Goal: Task Accomplishment & Management: Complete application form

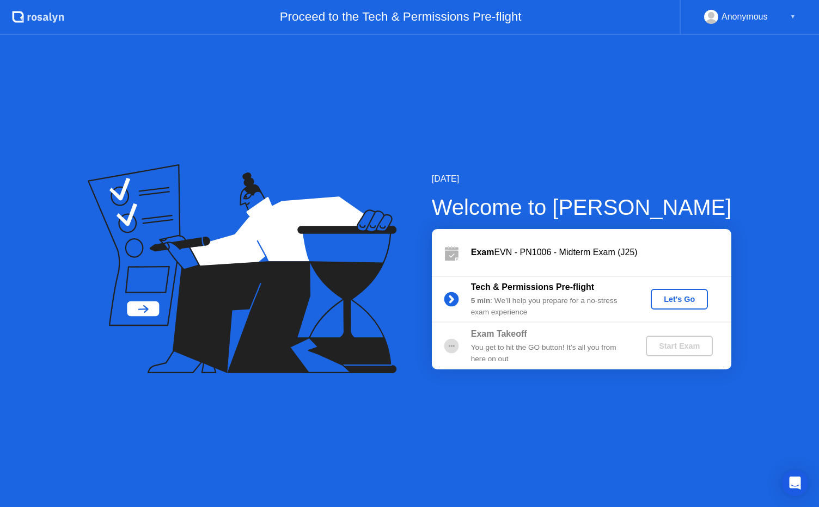
click at [673, 300] on div "Let's Go" at bounding box center [679, 299] width 48 height 9
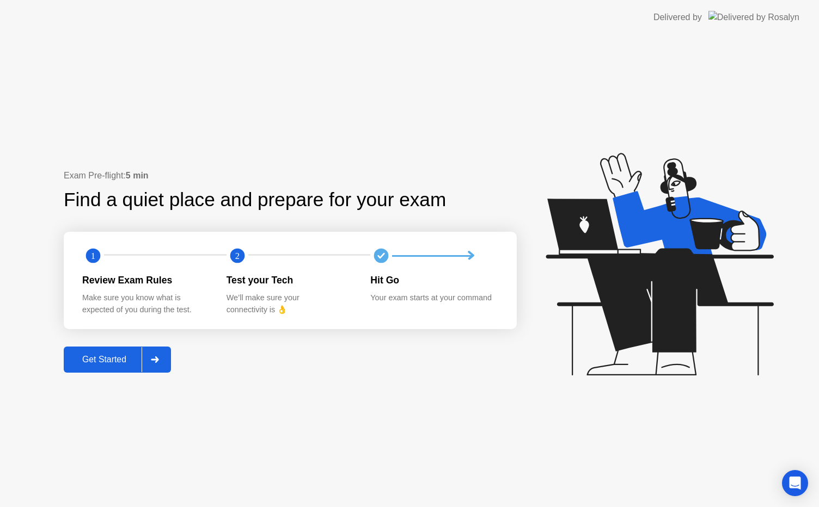
click at [106, 357] on div "Get Started" at bounding box center [104, 360] width 75 height 10
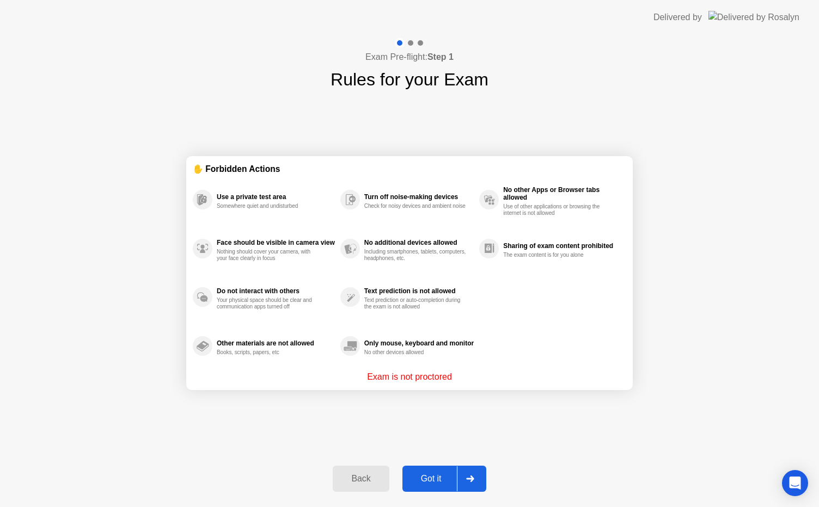
click at [431, 484] on div "Got it" at bounding box center [430, 479] width 51 height 10
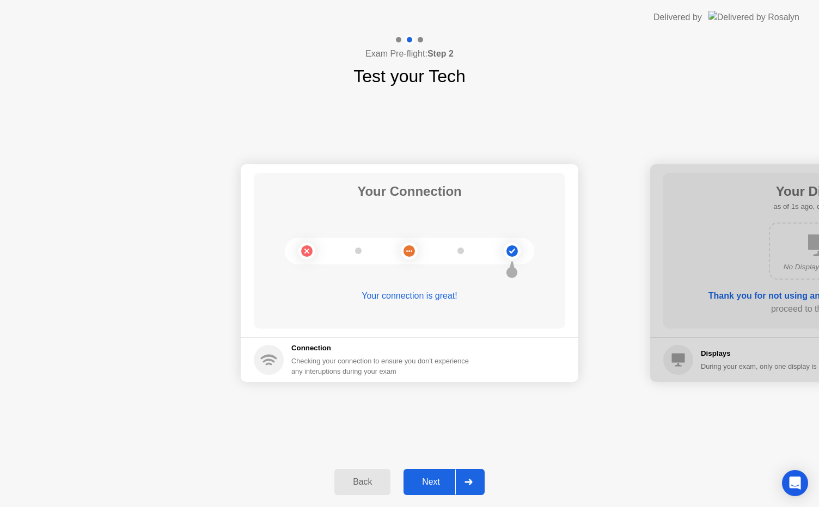
click at [432, 484] on div "Next" at bounding box center [431, 482] width 48 height 10
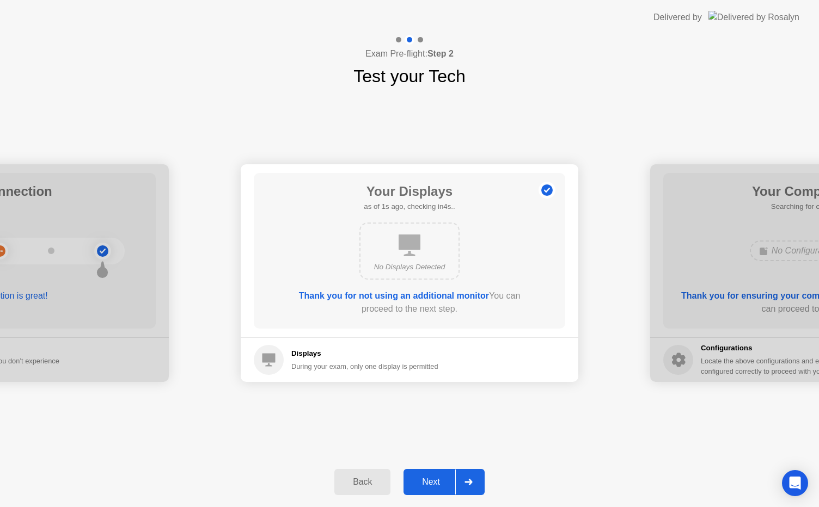
click at [432, 484] on div "Next" at bounding box center [431, 482] width 48 height 10
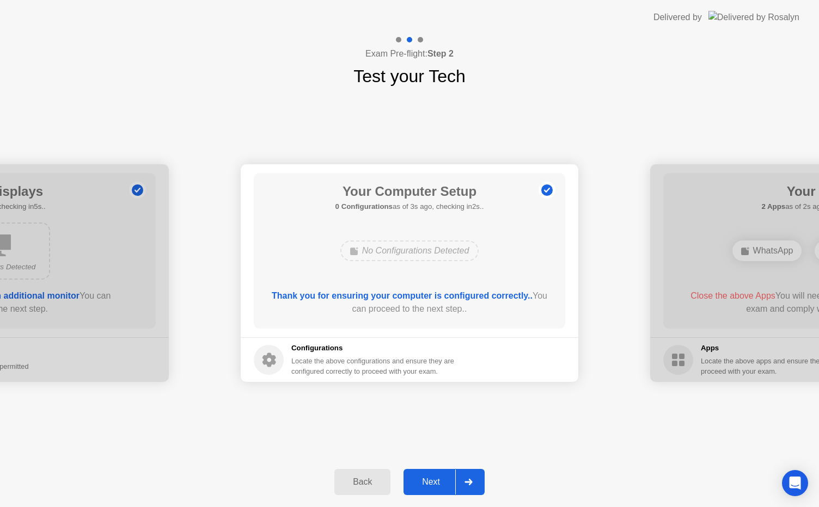
click at [432, 484] on div "Next" at bounding box center [431, 482] width 48 height 10
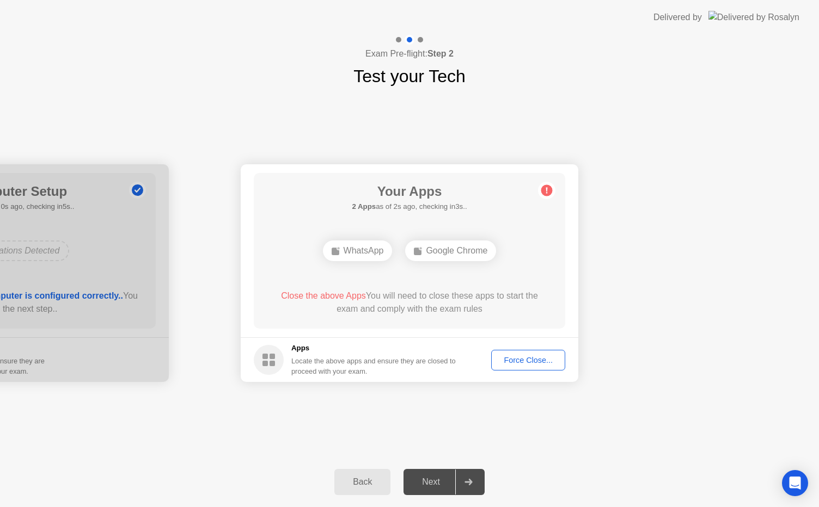
click at [536, 365] on div "Force Close..." at bounding box center [528, 360] width 66 height 9
click at [376, 408] on div "Your Connection Your connection is great! Connection Checking your connection t…" at bounding box center [409, 273] width 819 height 368
click at [505, 367] on button "Force Close..." at bounding box center [528, 360] width 74 height 21
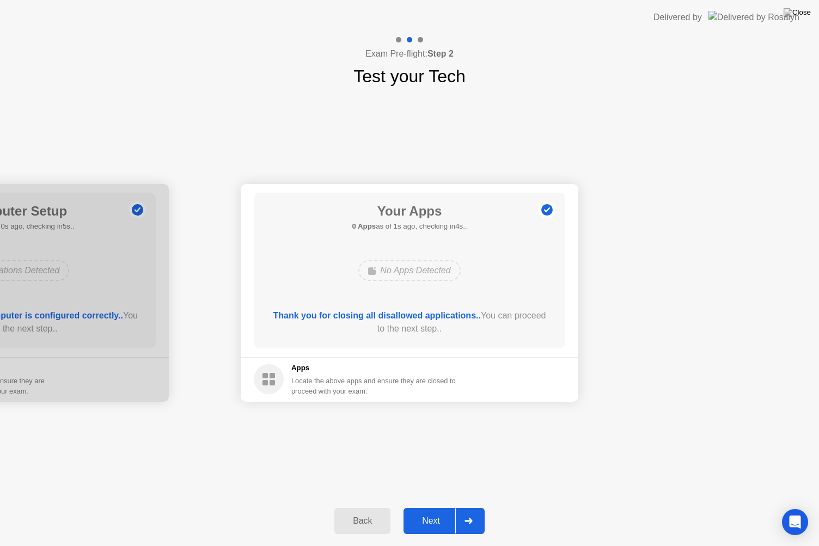
click at [442, 507] on div "Next" at bounding box center [431, 521] width 48 height 10
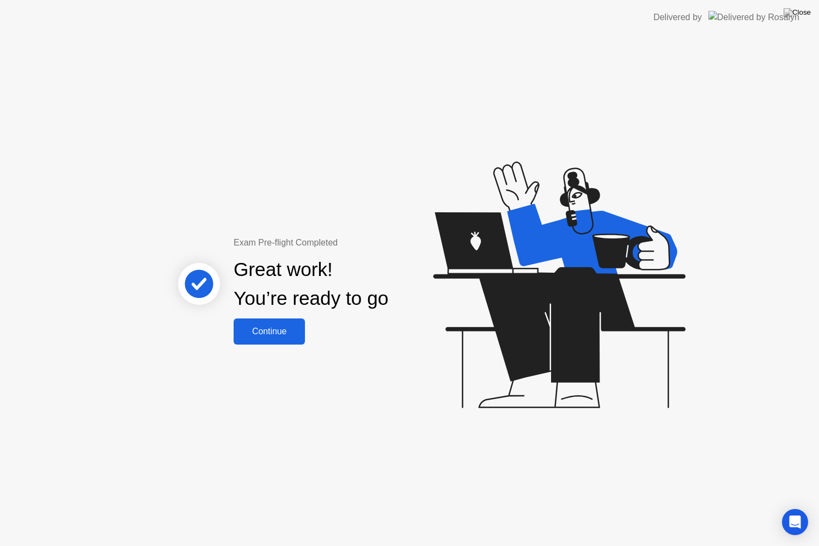
click at [273, 335] on div "Continue" at bounding box center [269, 332] width 65 height 10
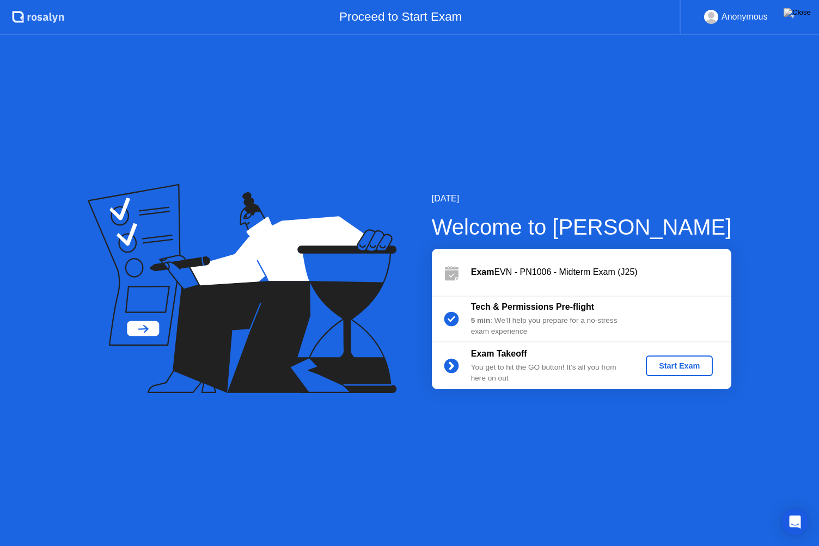
click at [688, 368] on div "Start Exam" at bounding box center [679, 365] width 58 height 9
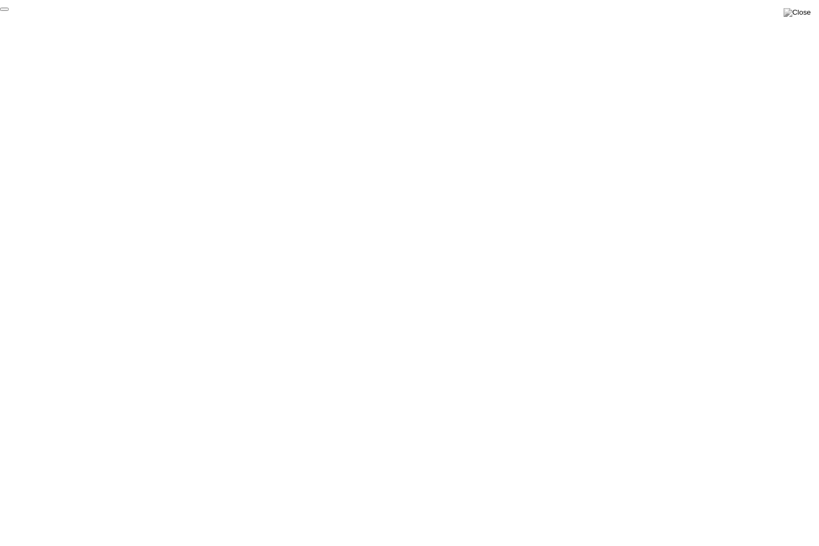
click div "End Proctoring Session"
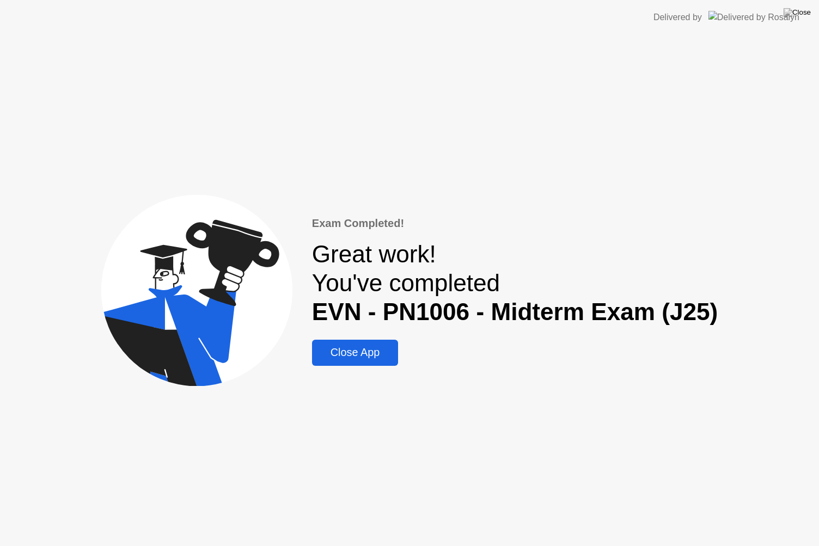
click at [377, 353] on div "Close App" at bounding box center [354, 352] width 79 height 13
